Goal: Feedback & Contribution: Leave review/rating

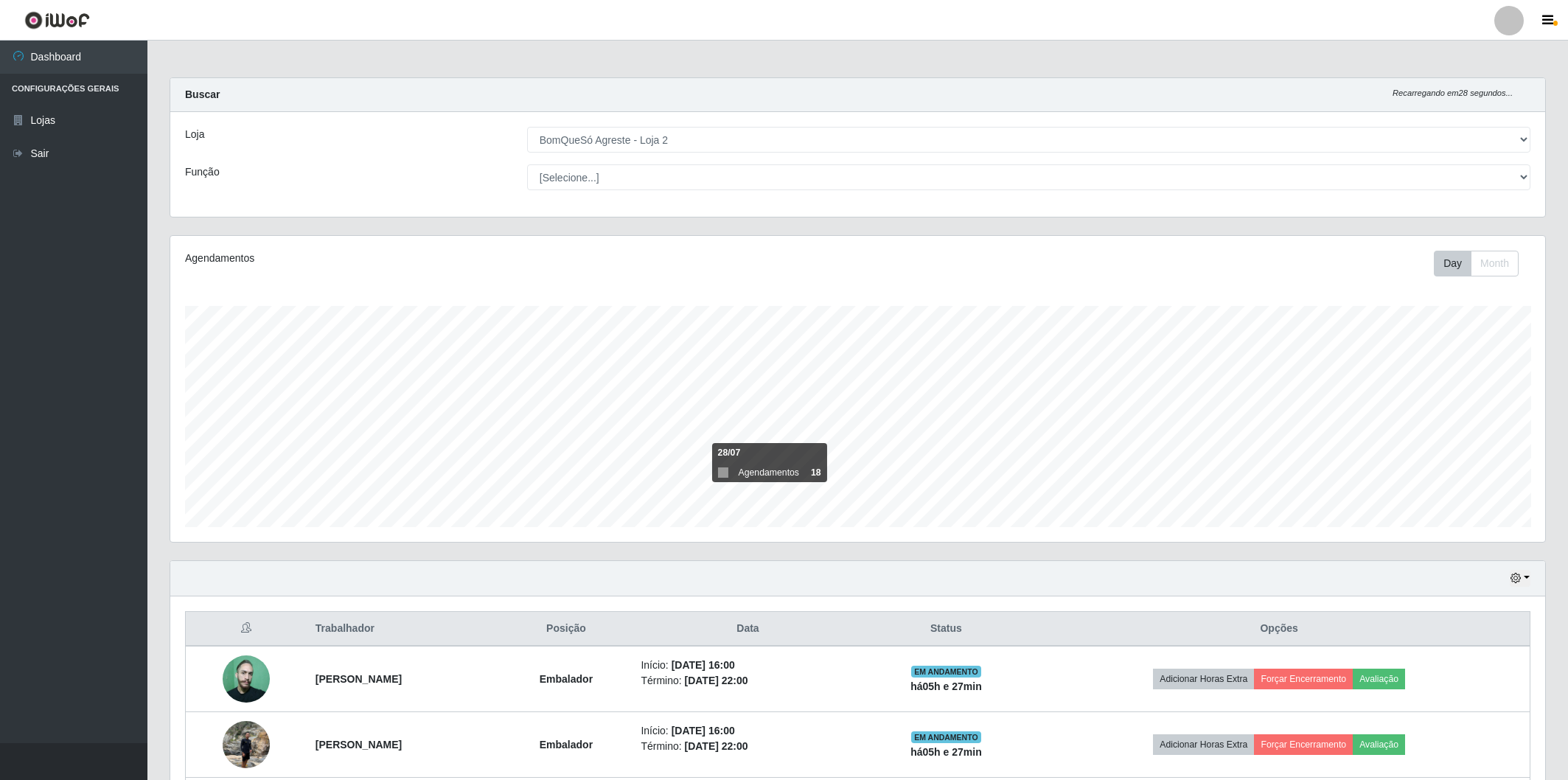
select select "214"
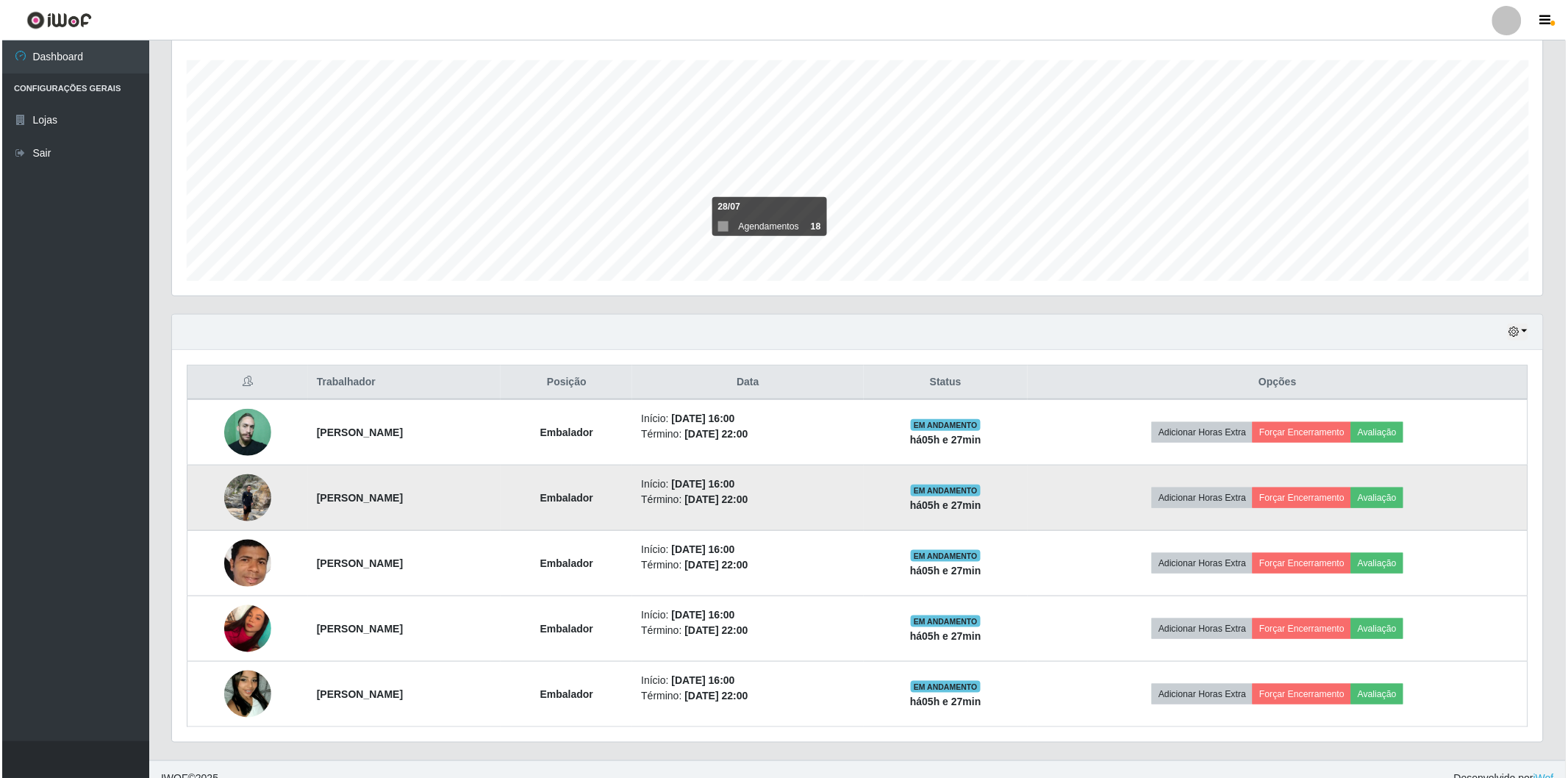
scroll to position [263, 0]
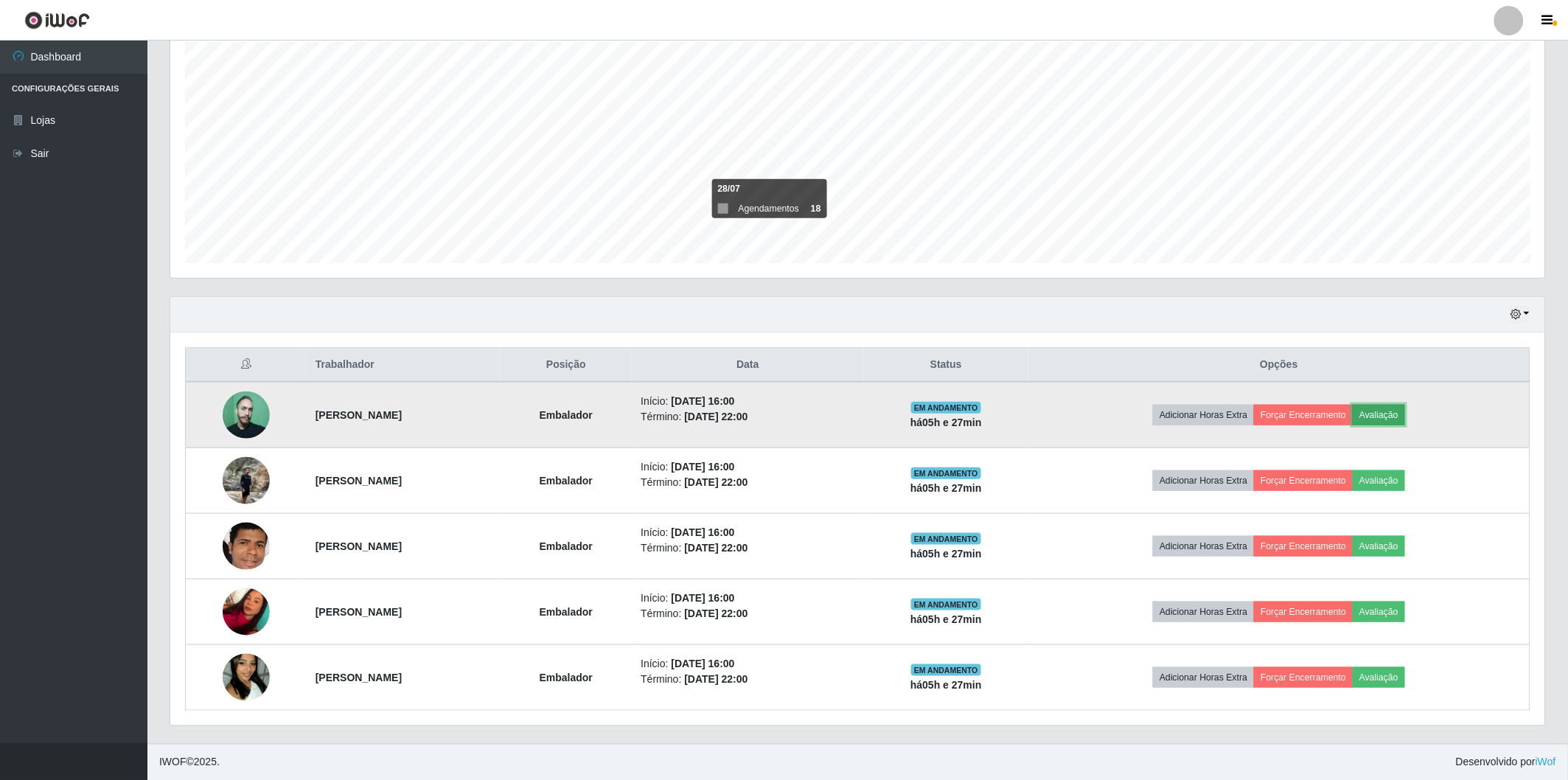
click at [1405, 405] on button "Avaliação" at bounding box center [1378, 414] width 52 height 20
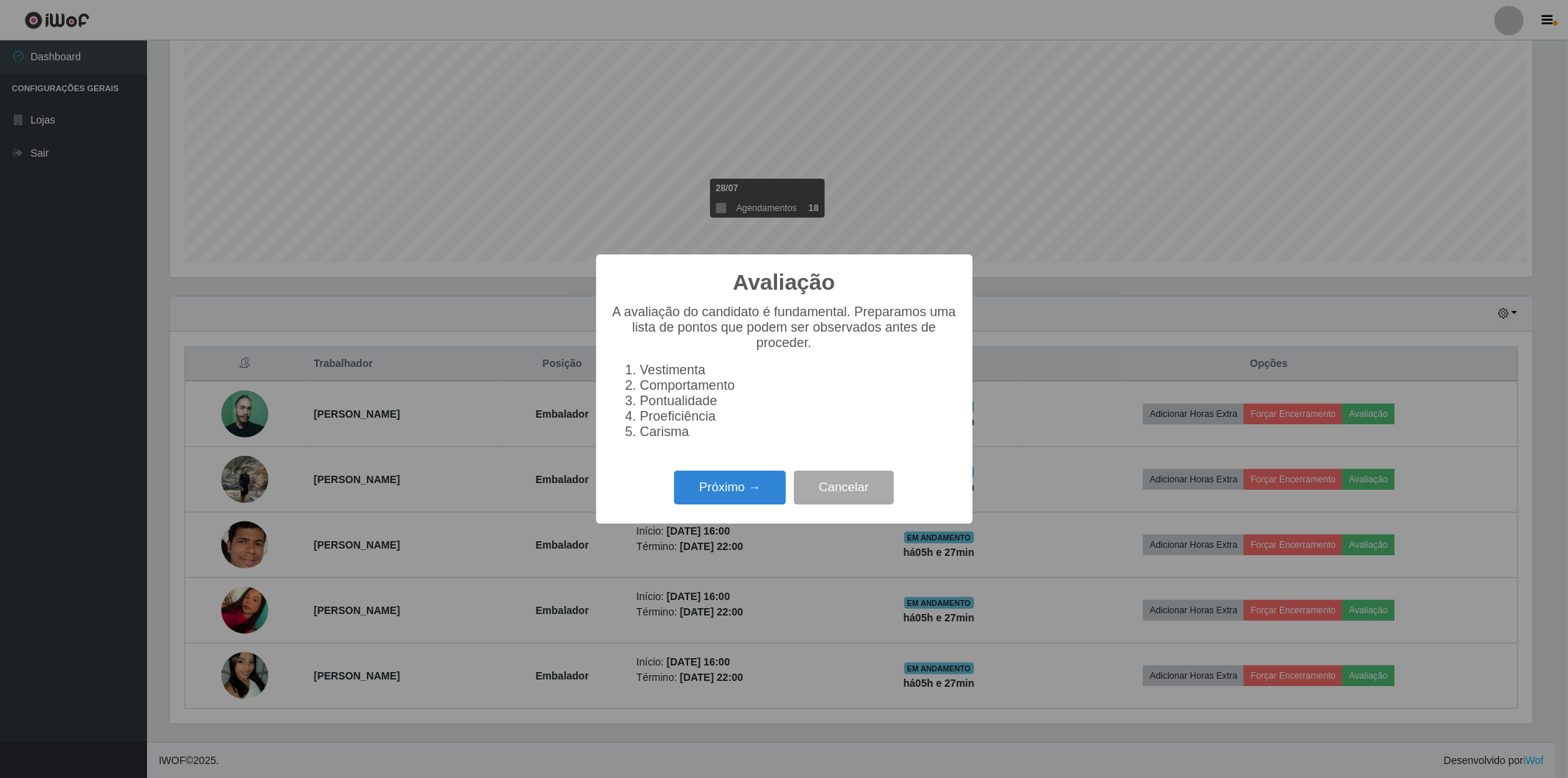
scroll to position [304, 1362]
click at [685, 483] on button "Próximo →" at bounding box center [730, 488] width 111 height 35
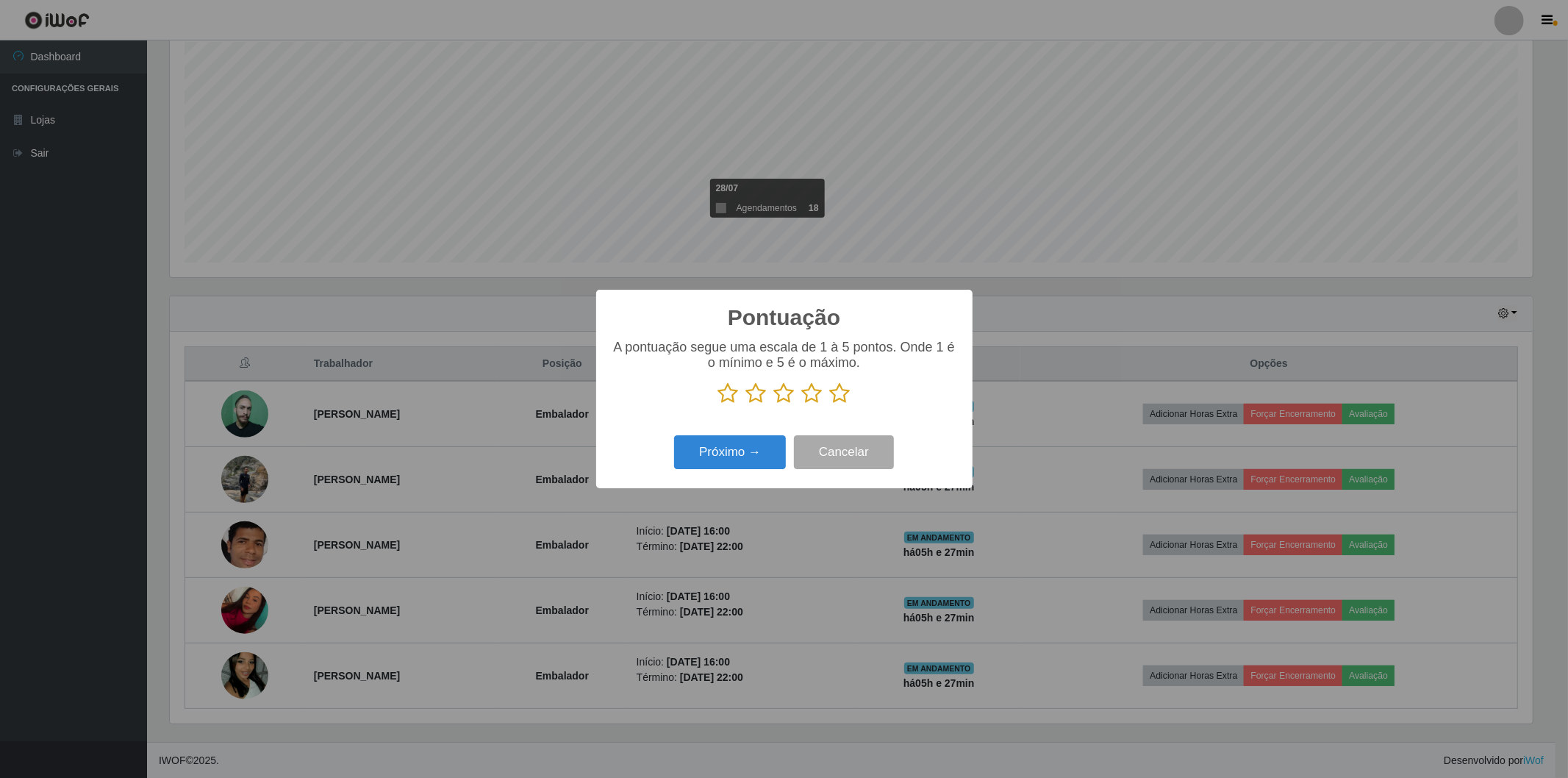
click at [754, 393] on icon at bounding box center [756, 393] width 20 height 22
click at [746, 404] on input "radio" at bounding box center [746, 404] width 0 height 0
click at [738, 464] on button "Próximo →" at bounding box center [730, 452] width 111 height 35
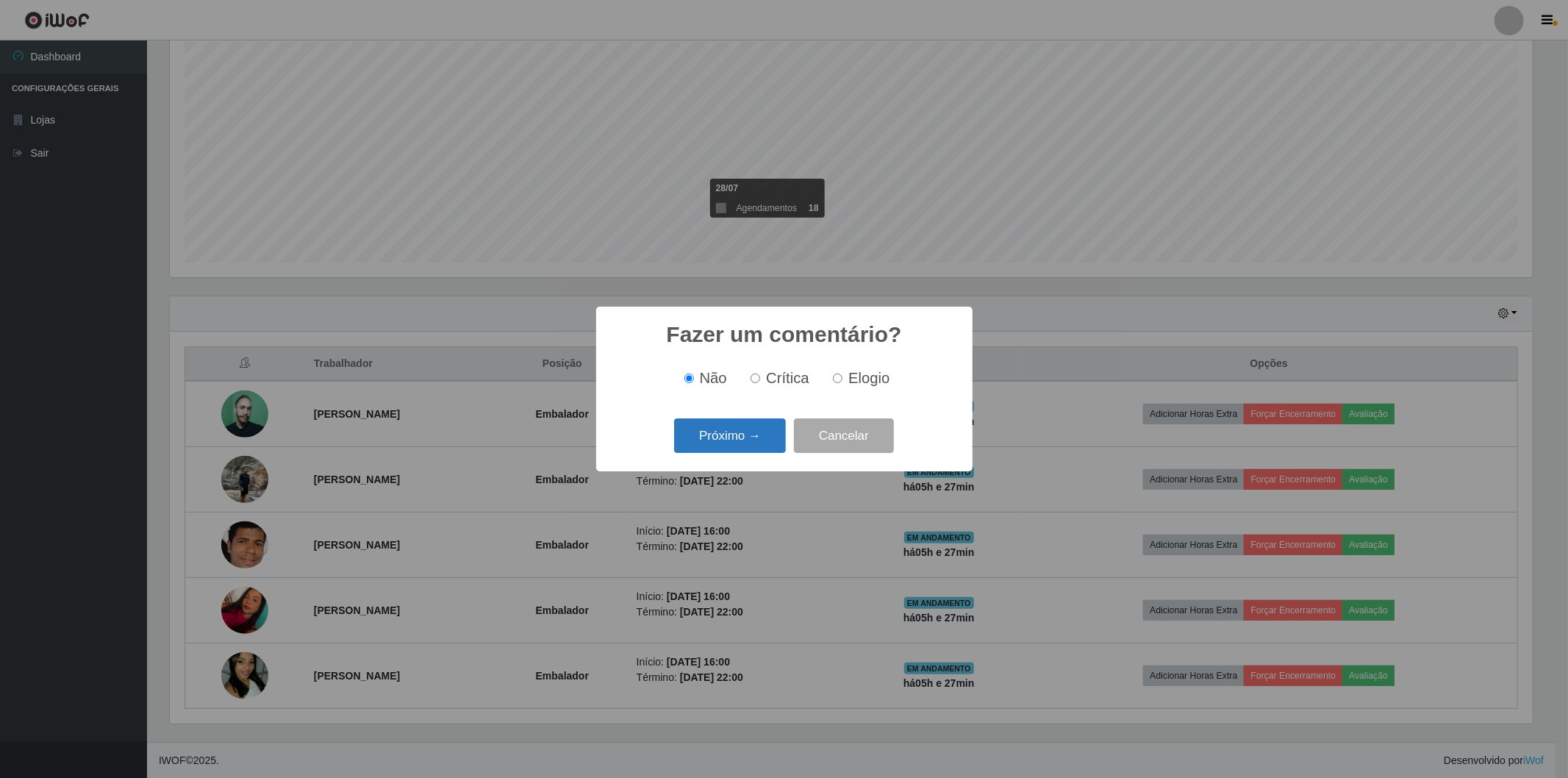
click at [722, 428] on button "Próximo →" at bounding box center [730, 435] width 111 height 35
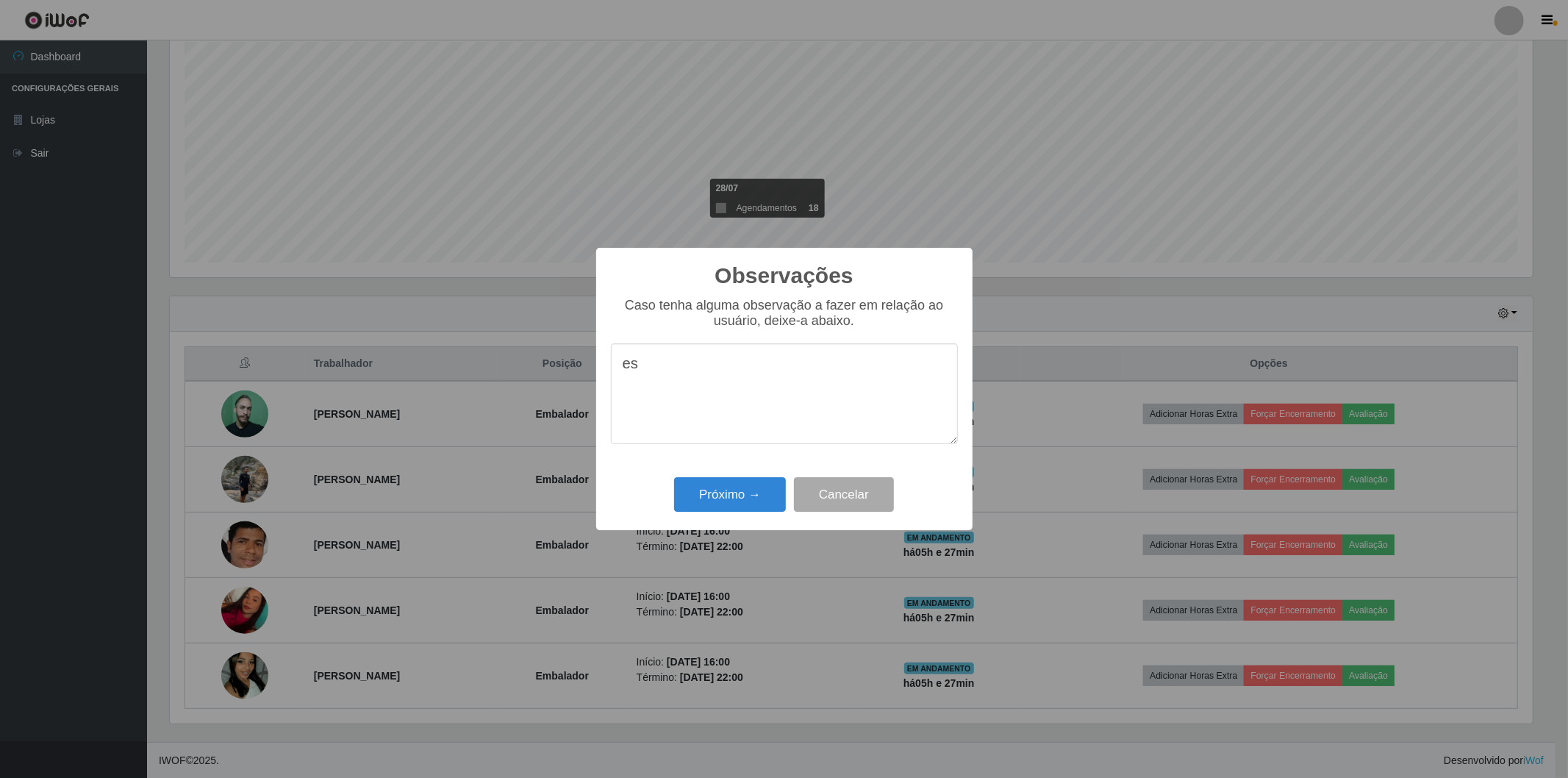
type textarea "e"
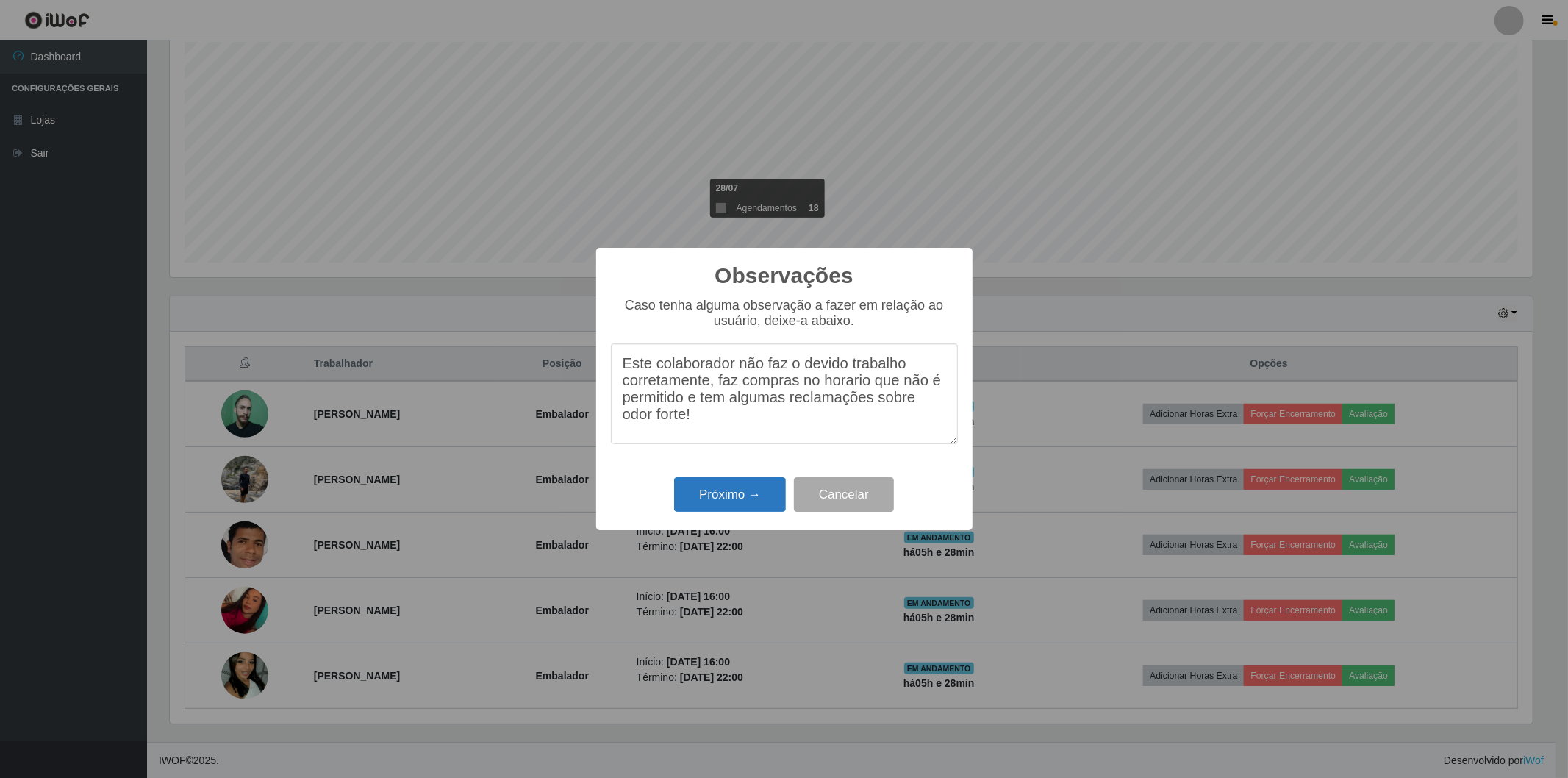
type textarea "Este colaborador não faz o devido trabalho corretamente, faz compras no horario…"
click at [736, 493] on button "Próximo →" at bounding box center [730, 494] width 111 height 35
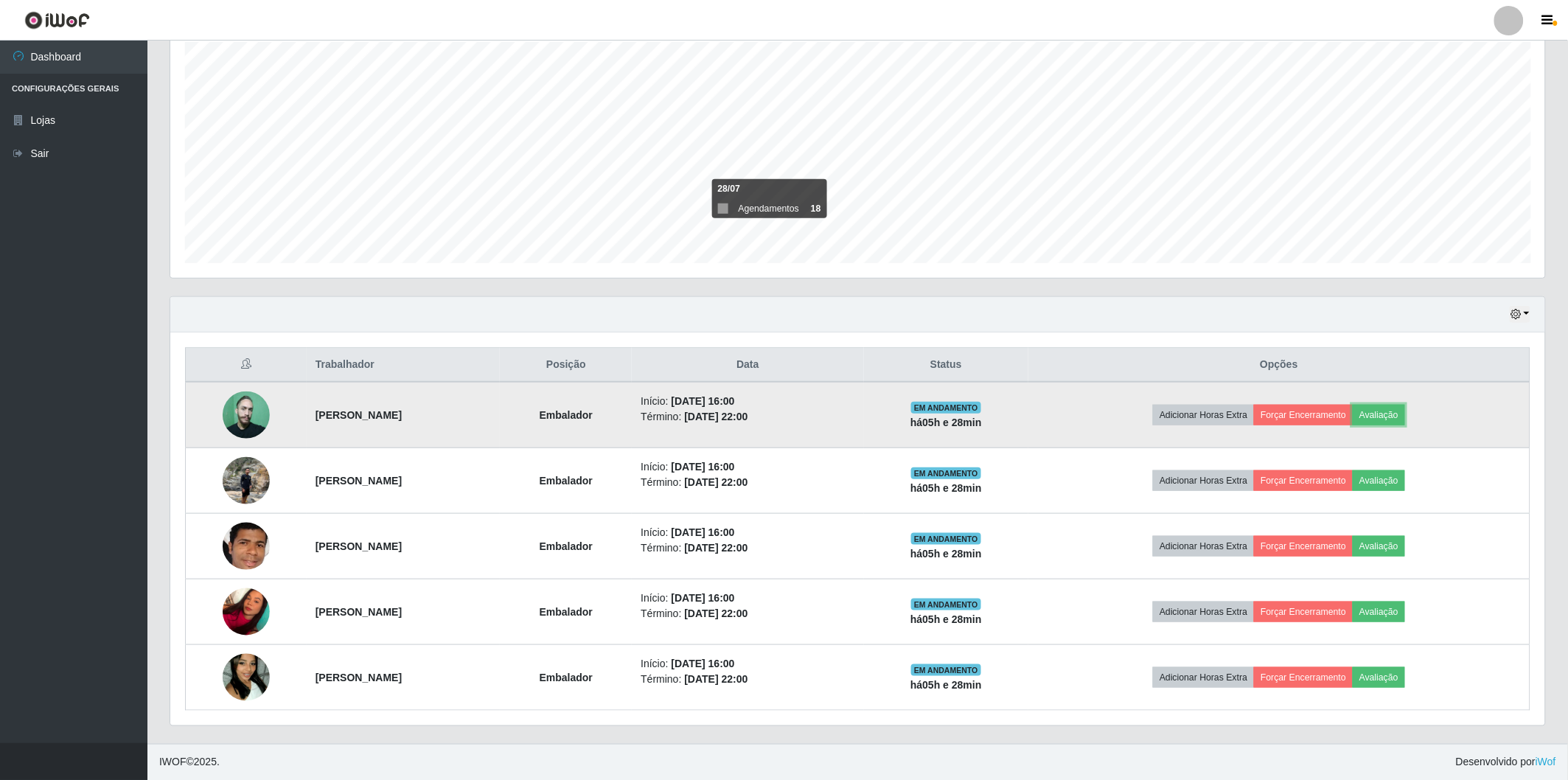
scroll to position [0, 0]
